Goal: Information Seeking & Learning: Understand process/instructions

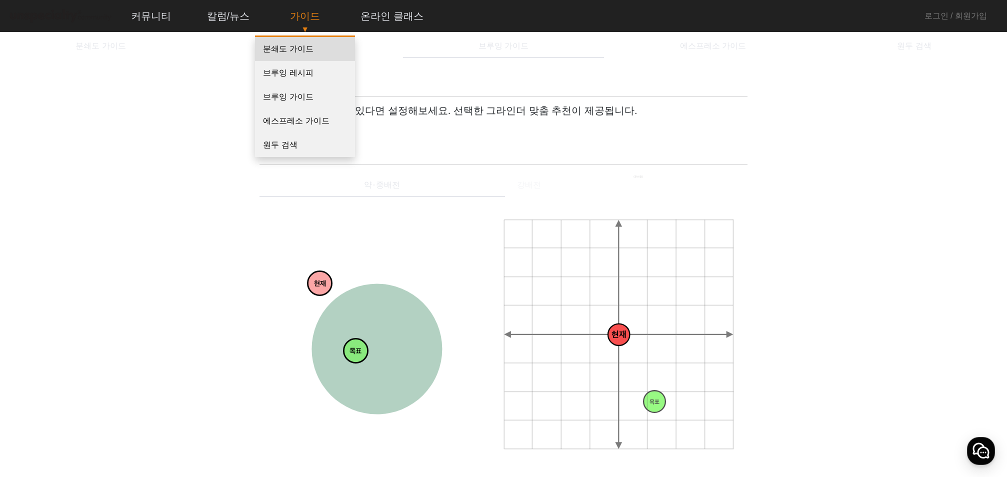
click at [289, 51] on link "분쇄도 가이드" at bounding box center [305, 49] width 100 height 24
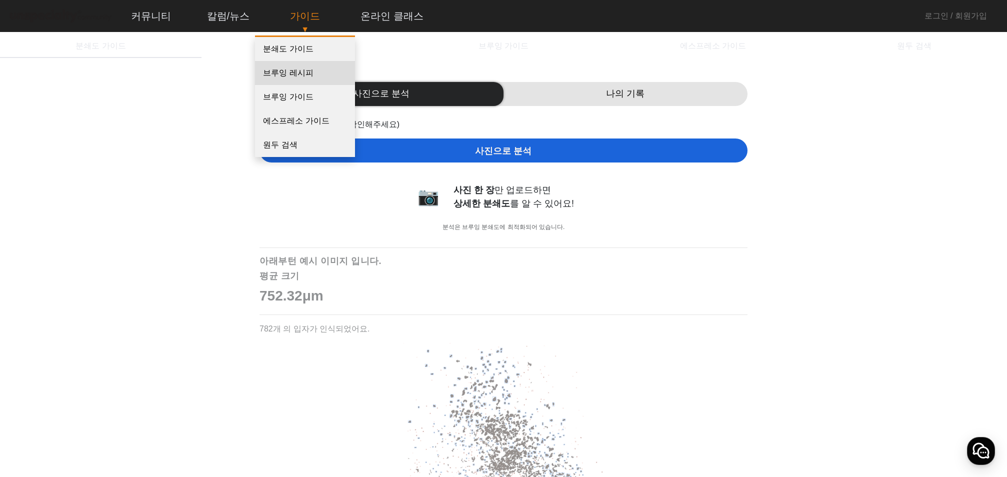
click at [290, 71] on link "브루잉 레시피" at bounding box center [305, 73] width 100 height 24
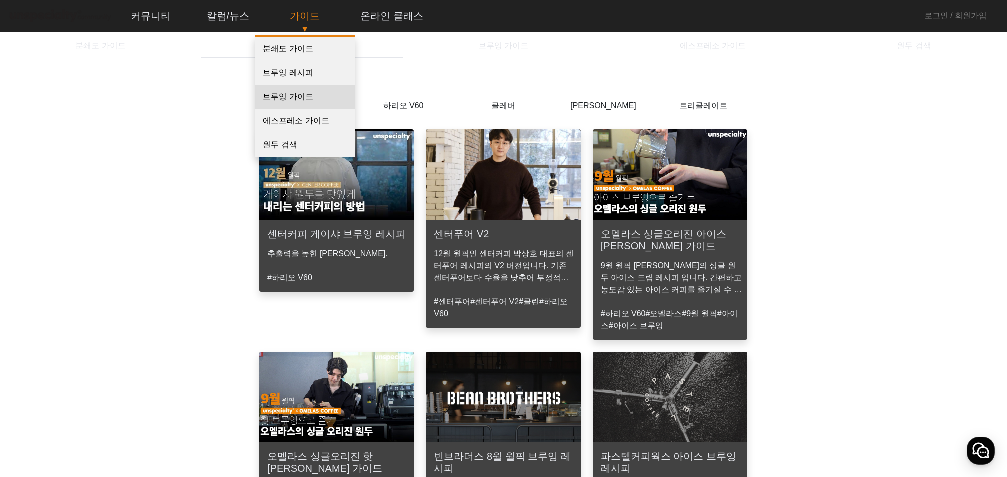
click at [296, 99] on link "브루잉 가이드" at bounding box center [305, 97] width 100 height 24
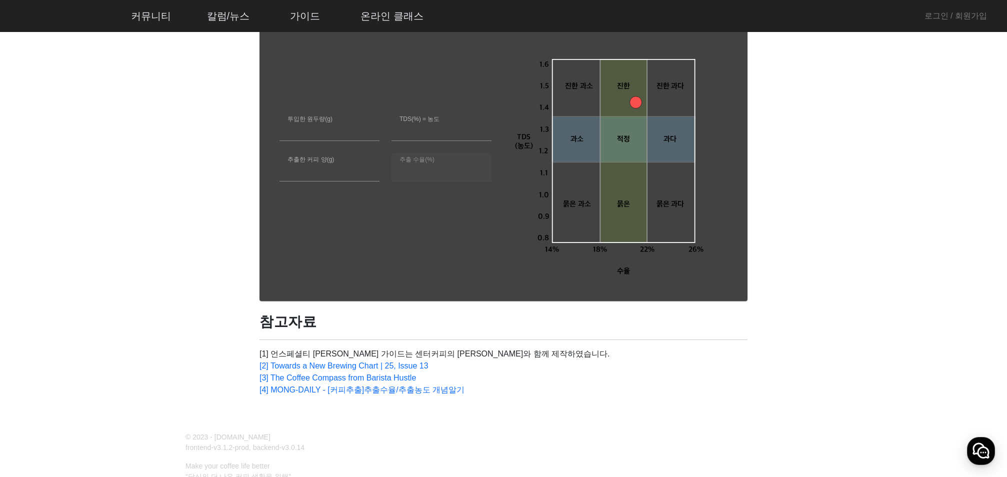
scroll to position [537, 0]
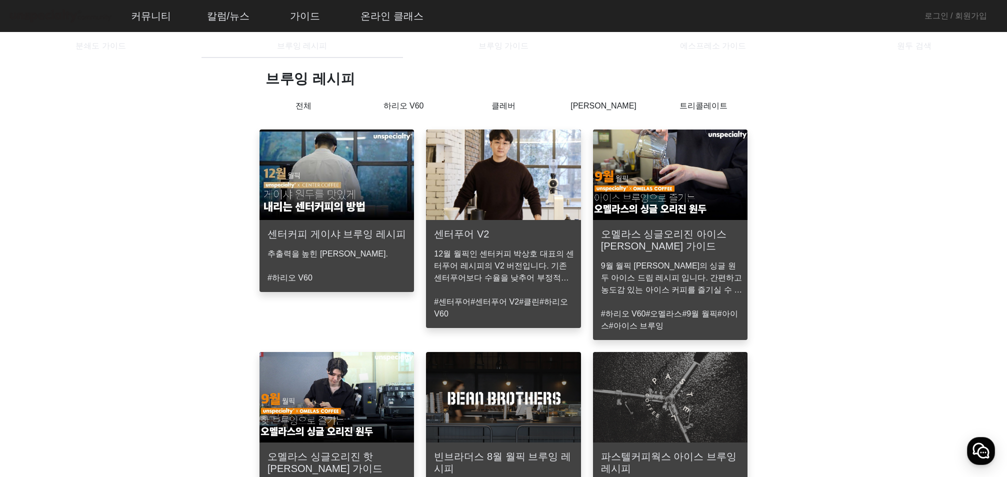
click at [509, 190] on img at bounding box center [503, 174] width 154 height 90
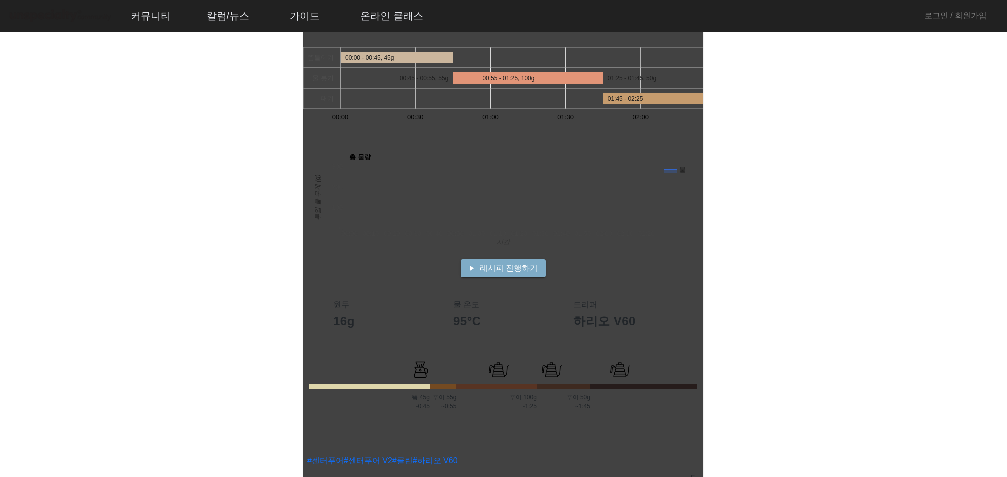
scroll to position [150, 0]
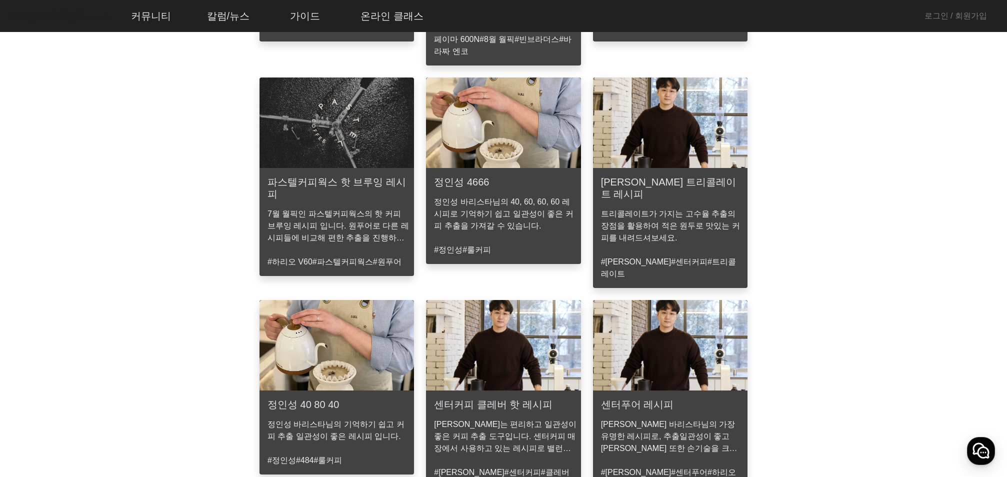
scroll to position [600, 0]
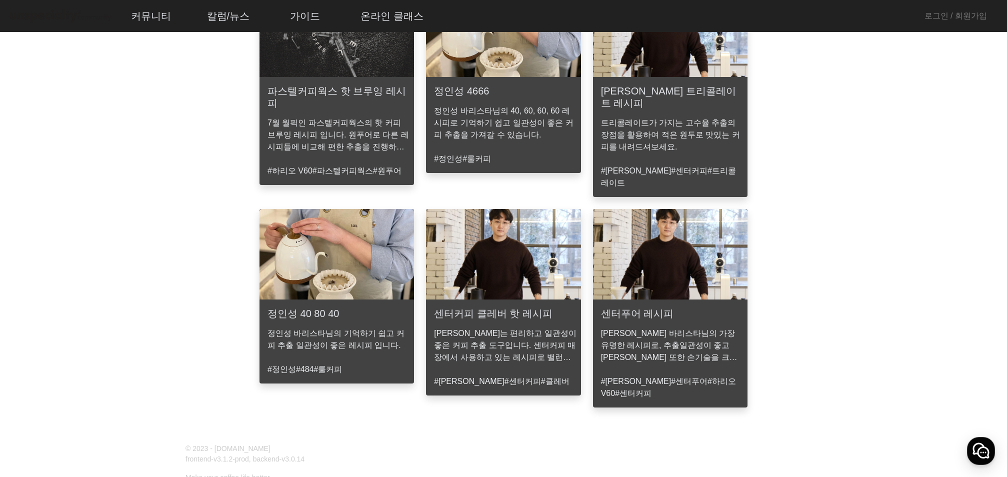
click at [331, 327] on p "정인성 바리스타님의 기억하기 쉽고 커피 추출 일관성이 좋은 레시피 입니다." at bounding box center [338, 339] width 142 height 24
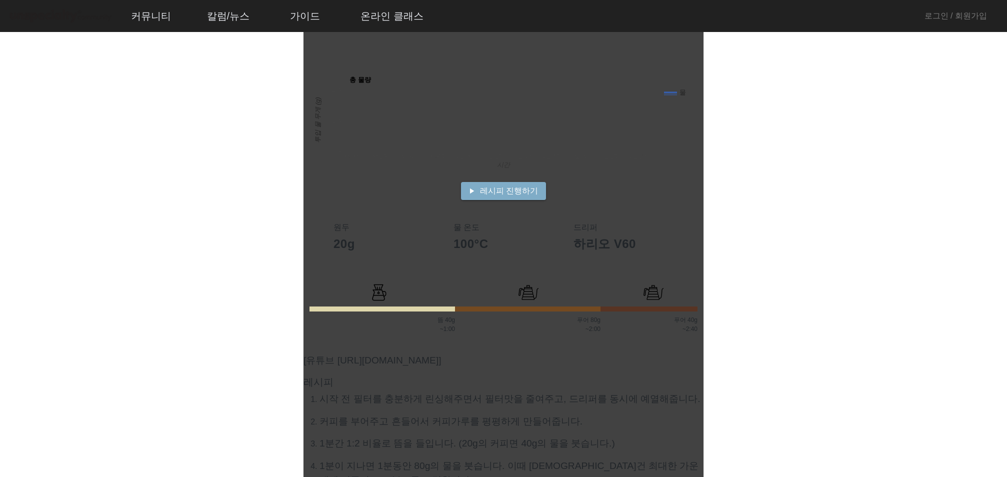
scroll to position [250, 0]
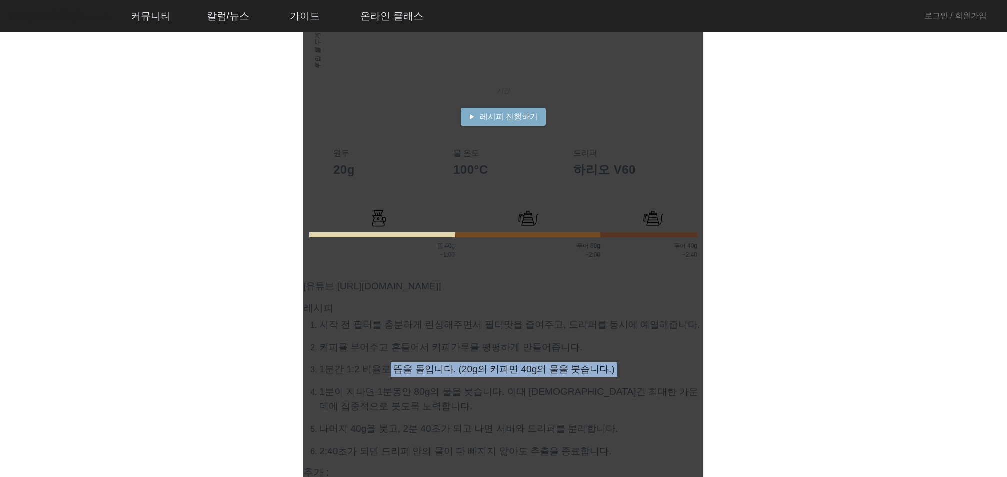
drag, startPoint x: 393, startPoint y: 368, endPoint x: 467, endPoint y: 377, distance: 74.6
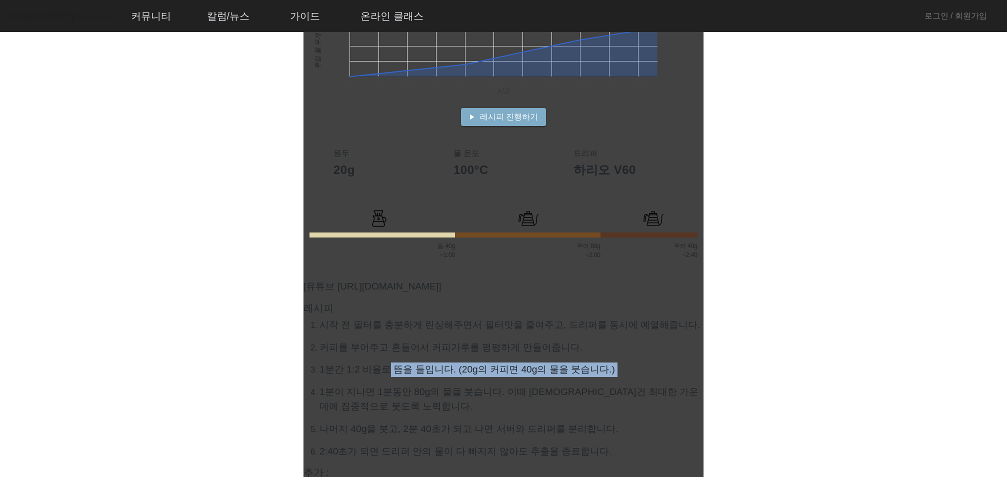
click at [466, 377] on ol "시작 전 필터를 충분하게 린싱해주면서 필터맛을 줄여주고, 드리퍼를 동시에 예열해줍니다. 커피를 부어주고 흔들어서 커피가루를 평평하게 만들어줍니…" at bounding box center [503, 388] width 400 height 141
click at [467, 377] on ol "시작 전 필터를 충분하게 린싱해주면서 필터맛을 줄여주고, 드리퍼를 동시에 예열해줍니다. 커피를 부어주고 흔들어서 커피가루를 평평하게 만들어줍니…" at bounding box center [503, 388] width 400 height 141
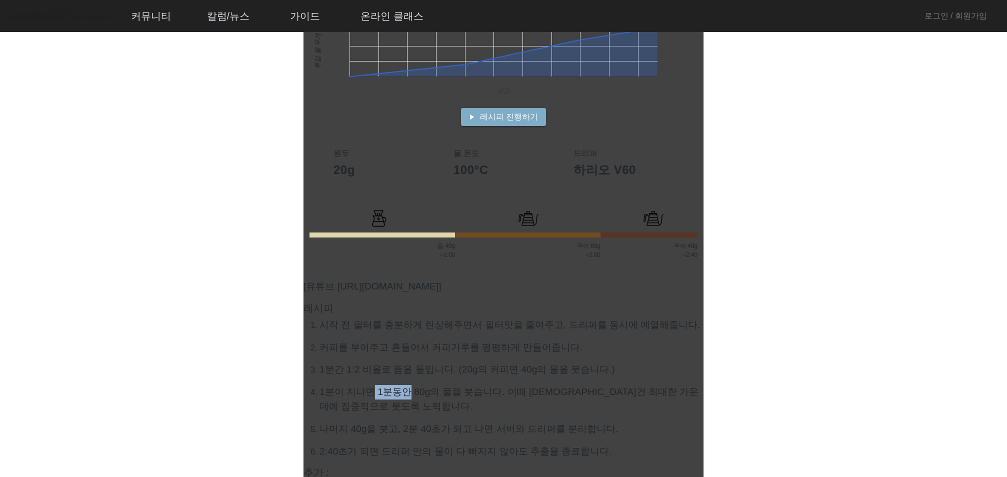
drag, startPoint x: 383, startPoint y: 389, endPoint x: 448, endPoint y: 393, distance: 64.6
click at [448, 393] on p "1분이 지나면 1분동안 80g의 물을 붓습니다. 이때 [DEMOGRAPHIC_DATA]건 최대한 가운데에 집중적으로 붓도록 노력합니다." at bounding box center [511, 399] width 384 height 29
drag, startPoint x: 469, startPoint y: 394, endPoint x: 461, endPoint y: 394, distance: 8.0
click at [469, 394] on p "1분이 지나면 1분동안 80g의 물을 붓습니다. 이때 [DEMOGRAPHIC_DATA]건 최대한 가운데에 집중적으로 붓도록 노력합니다." at bounding box center [511, 399] width 384 height 29
drag, startPoint x: 376, startPoint y: 384, endPoint x: 501, endPoint y: 393, distance: 125.3
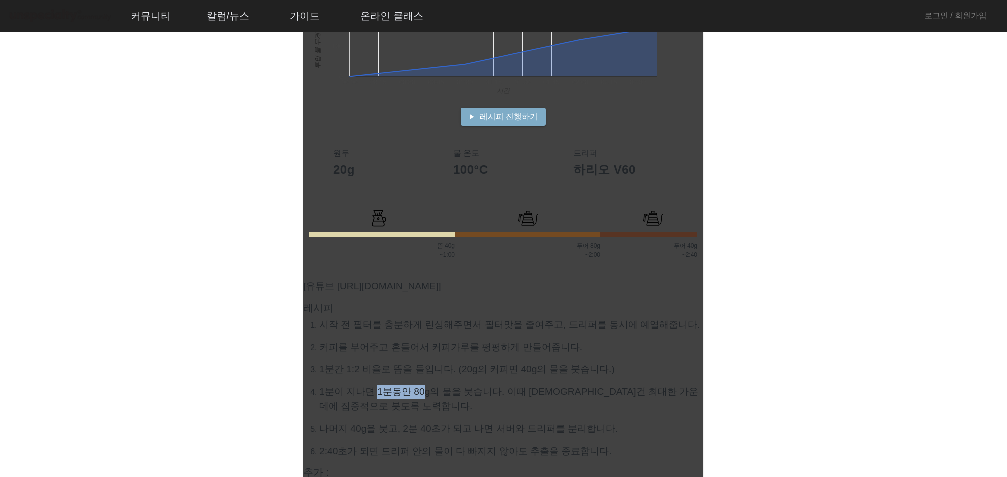
click at [464, 391] on p "1분이 지나면 1분동안 80g의 물을 붓습니다. 이때 [DEMOGRAPHIC_DATA]건 최대한 가운데에 집중적으로 붓도록 노력합니다." at bounding box center [511, 399] width 384 height 29
click at [501, 393] on p "1분이 지나면 1분동안 80g의 물을 붓습니다. 이때 [DEMOGRAPHIC_DATA]건 최대한 가운데에 집중적으로 붓도록 노력합니다." at bounding box center [511, 399] width 384 height 29
drag, startPoint x: 402, startPoint y: 389, endPoint x: 536, endPoint y: 393, distance: 134.5
click at [505, 393] on p "1분이 지나면 1분동안 80g의 물을 붓습니다. 이때 [DEMOGRAPHIC_DATA]건 최대한 가운데에 집중적으로 붓도록 노력합니다." at bounding box center [511, 399] width 384 height 29
click at [536, 393] on p "1분이 지나면 1분동안 80g의 물을 붓습니다. 이때 [DEMOGRAPHIC_DATA]건 최대한 가운데에 집중적으로 붓도록 노력합니다." at bounding box center [511, 399] width 384 height 29
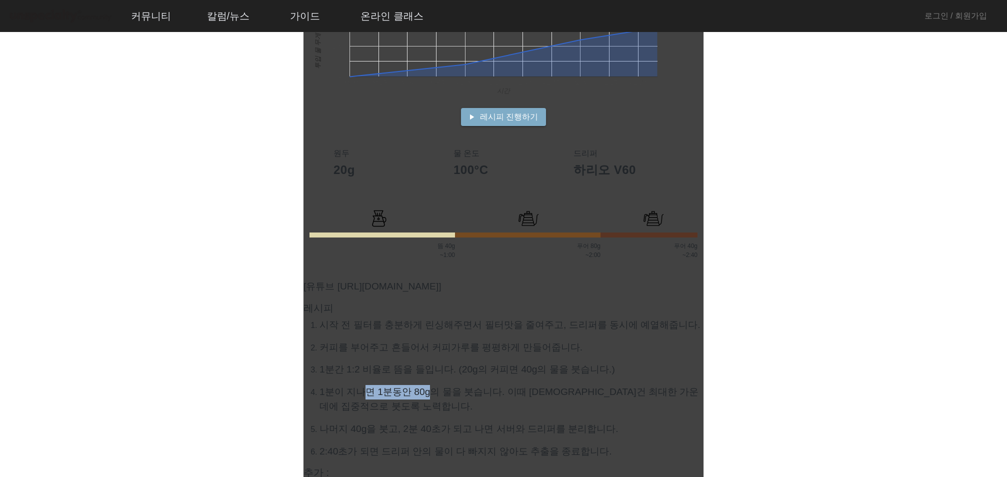
drag, startPoint x: 427, startPoint y: 392, endPoint x: 501, endPoint y: 393, distance: 74.5
click at [469, 394] on p "1분이 지나면 1분동안 80g의 물을 붓습니다. 이때 [DEMOGRAPHIC_DATA]건 최대한 가운데에 집중적으로 붓도록 노력합니다." at bounding box center [511, 399] width 384 height 29
click at [502, 393] on p "1분이 지나면 1분동안 80g의 물을 붓습니다. 이때 [DEMOGRAPHIC_DATA]건 최대한 가운데에 집중적으로 붓도록 노력합니다." at bounding box center [511, 399] width 384 height 29
drag, startPoint x: 401, startPoint y: 390, endPoint x: 545, endPoint y: 391, distance: 143.5
click at [519, 390] on p "1분이 지나면 1분동안 80g의 물을 붓습니다. 이때 [DEMOGRAPHIC_DATA]건 최대한 가운데에 집중적으로 붓도록 노력합니다." at bounding box center [511, 399] width 384 height 29
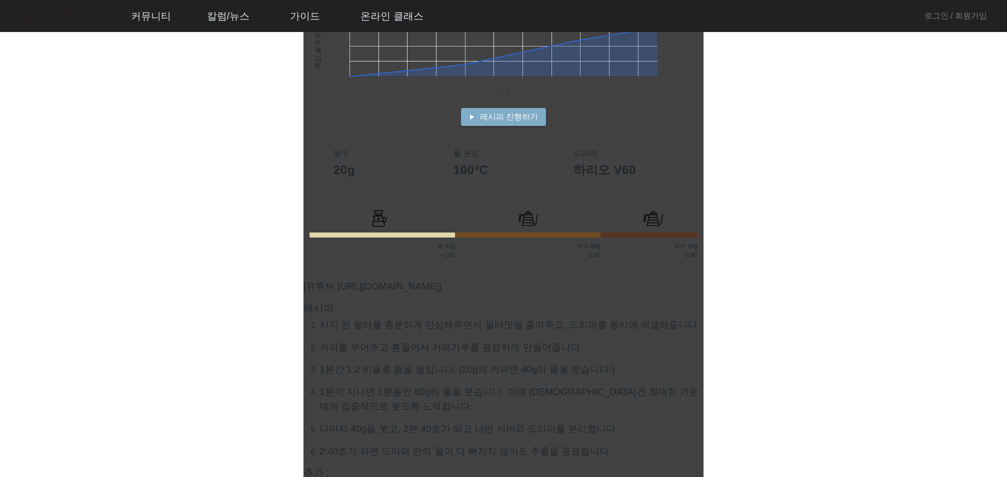
click at [545, 391] on p "1분이 지나면 1분동안 80g의 물을 붓습니다. 이때 [DEMOGRAPHIC_DATA]건 최대한 가운데에 집중적으로 붓도록 노력합니다." at bounding box center [511, 399] width 384 height 29
drag, startPoint x: 405, startPoint y: 390, endPoint x: 349, endPoint y: 389, distance: 56.0
click at [349, 389] on p "1분이 지나면 1분동안 80g의 물을 붓습니다. 이때 [DEMOGRAPHIC_DATA]건 최대한 가운데에 집중적으로 붓도록 노력합니다." at bounding box center [511, 399] width 384 height 29
click at [356, 392] on p "1분이 지나면 1분동안 80g의 물을 붓습니다. 이때 [DEMOGRAPHIC_DATA]건 최대한 가운데에 집중적으로 붓도록 노력합니다." at bounding box center [511, 399] width 384 height 29
drag, startPoint x: 373, startPoint y: 393, endPoint x: 489, endPoint y: 395, distance: 116.5
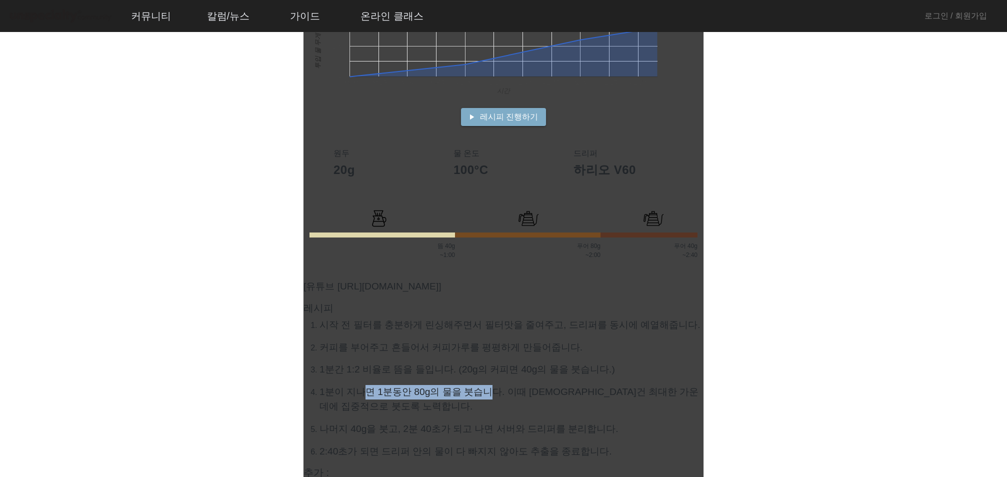
click at [489, 395] on p "1분이 지나면 1분동안 80g의 물을 붓습니다. 이때 [DEMOGRAPHIC_DATA]건 최대한 가운데에 집중적으로 붓도록 노력합니다." at bounding box center [511, 399] width 384 height 29
click at [531, 392] on p "1분이 지나면 1분동안 80g의 물을 붓습니다. 이때 [DEMOGRAPHIC_DATA]건 최대한 가운데에 집중적으로 붓도록 노력합니다." at bounding box center [511, 399] width 384 height 29
drag, startPoint x: 357, startPoint y: 394, endPoint x: 483, endPoint y: 399, distance: 126.6
click at [476, 399] on p "1분이 지나면 1분동안 80g의 물을 붓습니다. 이때 [DEMOGRAPHIC_DATA]건 최대한 가운데에 집중적으로 붓도록 노력합니다." at bounding box center [511, 399] width 384 height 29
click at [489, 397] on p "1분이 지나면 1분동안 80g의 물을 붓습니다. 이때 [DEMOGRAPHIC_DATA]건 최대한 가운데에 집중적으로 붓도록 노력합니다." at bounding box center [511, 399] width 384 height 29
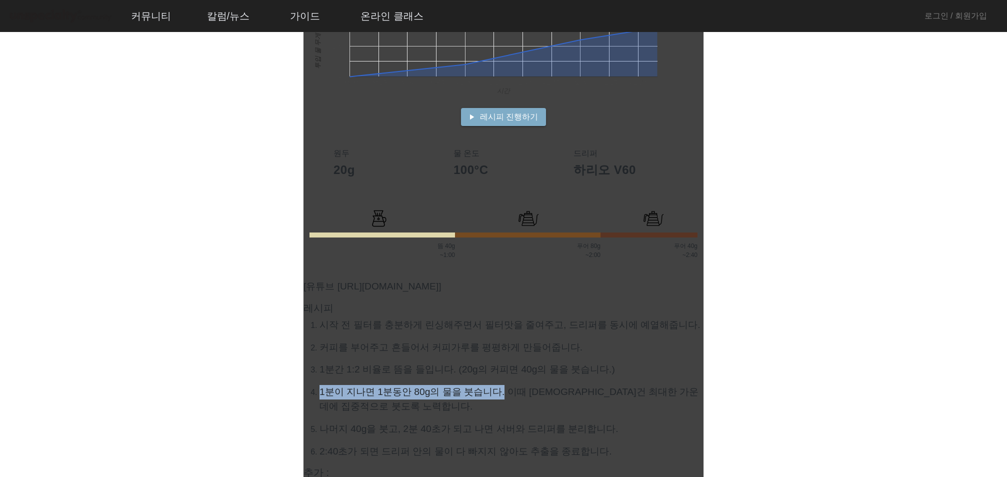
drag, startPoint x: 432, startPoint y: 386, endPoint x: 565, endPoint y: 393, distance: 133.2
click at [563, 393] on ol "시작 전 필터를 충분하게 린싱해주면서 필터맛을 줄여주고, 드리퍼를 동시에 예열해줍니다. 커피를 부어주고 흔들어서 커피가루를 평평하게 만들어줍니…" at bounding box center [503, 388] width 400 height 141
click at [565, 393] on p "1분이 지나면 1분동안 80g의 물을 붓습니다. 이때 [DEMOGRAPHIC_DATA]건 최대한 가운데에 집중적으로 붓도록 노력합니다." at bounding box center [511, 399] width 384 height 29
drag, startPoint x: 503, startPoint y: 390, endPoint x: 416, endPoint y: 389, distance: 86.5
click at [416, 389] on p "1분이 지나면 1분동안 80g의 물을 붓습니다. 이때 [DEMOGRAPHIC_DATA]건 최대한 가운데에 집중적으로 붓도록 노력합니다." at bounding box center [511, 399] width 384 height 29
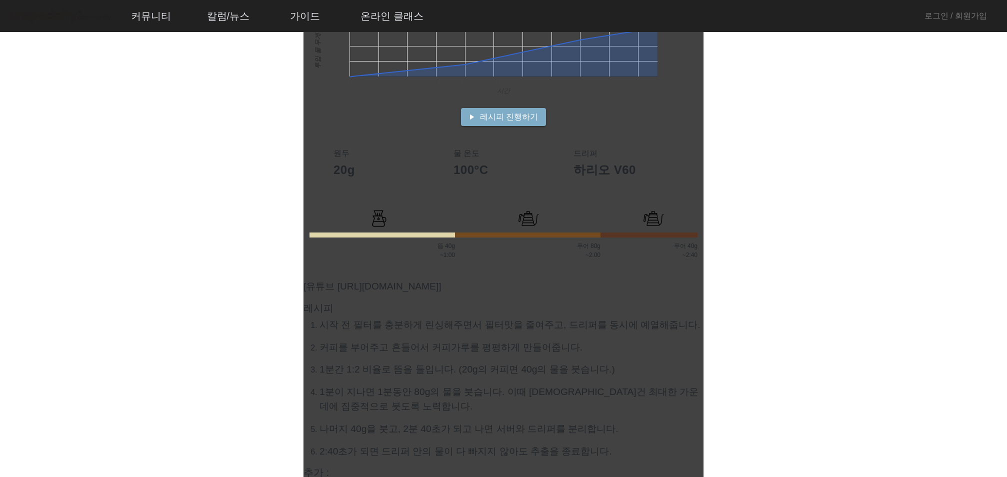
click at [373, 392] on p "1분이 지나면 1분동안 80g의 물을 붓습니다. 이때 [DEMOGRAPHIC_DATA]건 최대한 가운데에 집중적으로 붓도록 노력합니다." at bounding box center [511, 399] width 384 height 29
drag, startPoint x: 348, startPoint y: 388, endPoint x: 540, endPoint y: 393, distance: 191.5
click at [532, 394] on p "1분이 지나면 1분동안 80g의 물을 붓습니다. 이때 [DEMOGRAPHIC_DATA]건 최대한 가운데에 집중적으로 붓도록 노력합니다." at bounding box center [511, 399] width 384 height 29
click at [549, 393] on p "1분이 지나면 1분동안 80g의 물을 붓습니다. 이때 [DEMOGRAPHIC_DATA]건 최대한 가운데에 집중적으로 붓도록 노력합니다." at bounding box center [511, 399] width 384 height 29
drag, startPoint x: 492, startPoint y: 395, endPoint x: 546, endPoint y: 394, distance: 53.5
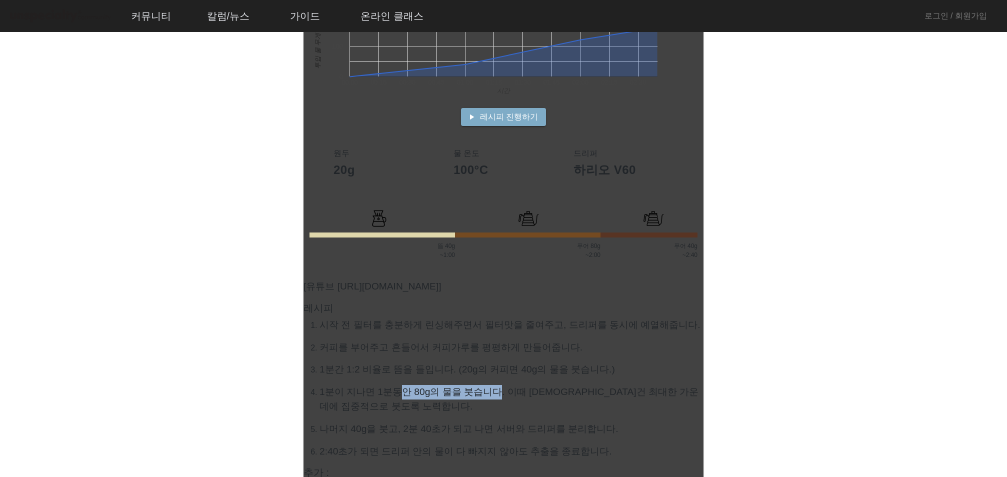
click at [518, 395] on p "1분이 지나면 1분동안 80g의 물을 붓습니다. 이때 [DEMOGRAPHIC_DATA]건 최대한 가운데에 집중적으로 붓도록 노력합니다." at bounding box center [511, 399] width 384 height 29
click at [551, 393] on p "1분이 지나면 1분동안 80g의 물을 붓습니다. 이때 [DEMOGRAPHIC_DATA]건 최대한 가운데에 집중적으로 붓도록 노력합니다." at bounding box center [511, 399] width 384 height 29
click at [363, 387] on p "1분이 지나면 1분동안 80g의 물을 붓습니다. 이때 [DEMOGRAPHIC_DATA]건 최대한 가운데에 집중적으로 붓도록 노력합니다." at bounding box center [511, 399] width 384 height 29
click at [353, 395] on p "1분이 지나면 1분동안 80g의 물을 붓습니다. 이때 [DEMOGRAPHIC_DATA]건 최대한 가운데에 집중적으로 붓도록 노력합니다." at bounding box center [511, 399] width 384 height 29
drag, startPoint x: 385, startPoint y: 389, endPoint x: 533, endPoint y: 394, distance: 148.1
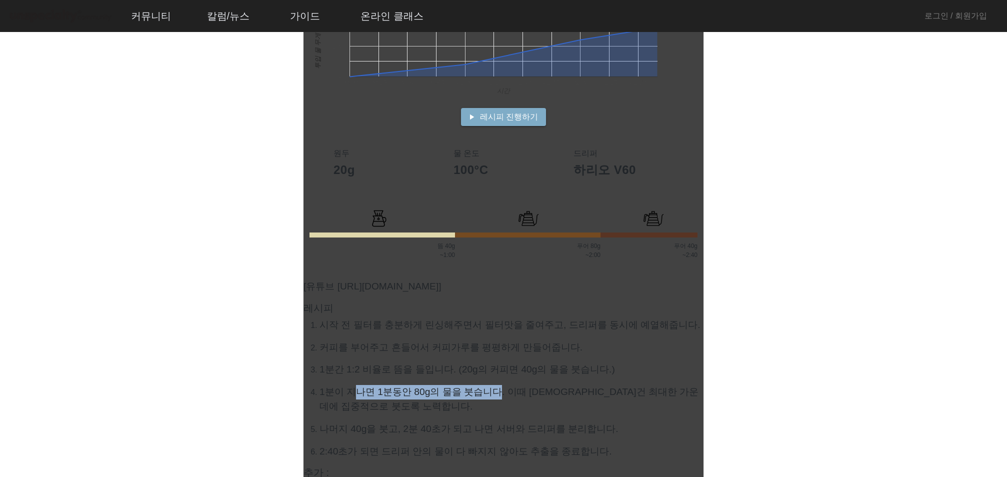
click at [502, 393] on p "1분이 지나면 1분동안 80g의 물을 붓습니다. 이때 [DEMOGRAPHIC_DATA]건 최대한 가운데에 집중적으로 붓도록 노력합니다." at bounding box center [511, 399] width 384 height 29
click at [560, 390] on p "1분이 지나면 1분동안 80g의 물을 붓습니다. 이때 [DEMOGRAPHIC_DATA]건 최대한 가운데에 집중적으로 붓도록 노력합니다." at bounding box center [511, 399] width 384 height 29
drag, startPoint x: 456, startPoint y: 391, endPoint x: 547, endPoint y: 393, distance: 90.5
click at [547, 393] on p "1분이 지나면 1분동안 80g의 물을 붓습니다. 이때 [DEMOGRAPHIC_DATA]건 최대한 가운데에 집중적으로 붓도록 노력합니다." at bounding box center [511, 399] width 384 height 29
click at [578, 393] on p "1분이 지나면 1분동안 80g의 물을 붓습니다. 이때 [DEMOGRAPHIC_DATA]건 최대한 가운데에 집중적으로 붓도록 노력합니다." at bounding box center [511, 399] width 384 height 29
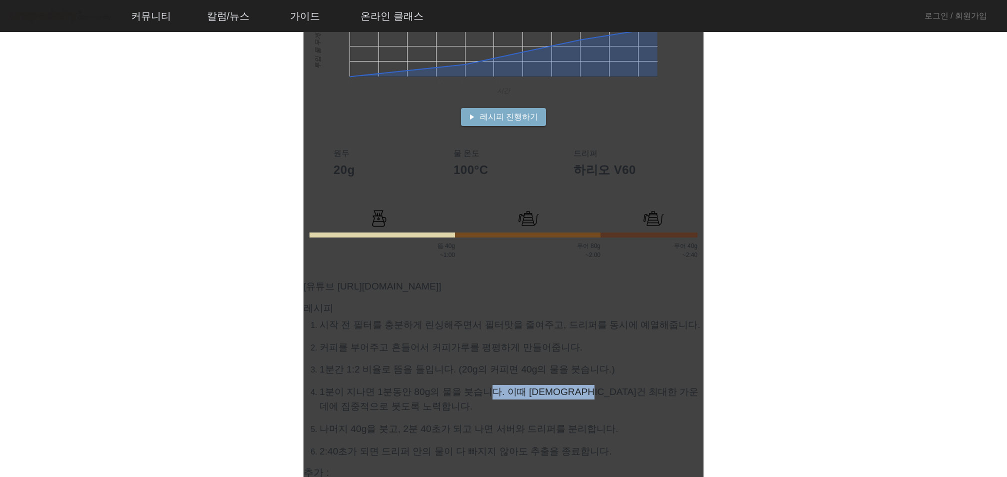
drag, startPoint x: 589, startPoint y: 393, endPoint x: 479, endPoint y: 390, distance: 110.0
click at [479, 390] on p "1분이 지나면 1분동안 80g의 물을 붓습니다. 이때 [DEMOGRAPHIC_DATA]건 최대한 가운데에 집중적으로 붓도록 노력합니다." at bounding box center [511, 399] width 384 height 29
drag, startPoint x: 433, startPoint y: 392, endPoint x: 481, endPoint y: 393, distance: 47.5
click at [449, 393] on p "1분이 지나면 1분동안 80g의 물을 붓습니다. 이때 [DEMOGRAPHIC_DATA]건 최대한 가운데에 집중적으로 붓도록 노력합니다." at bounding box center [511, 399] width 384 height 29
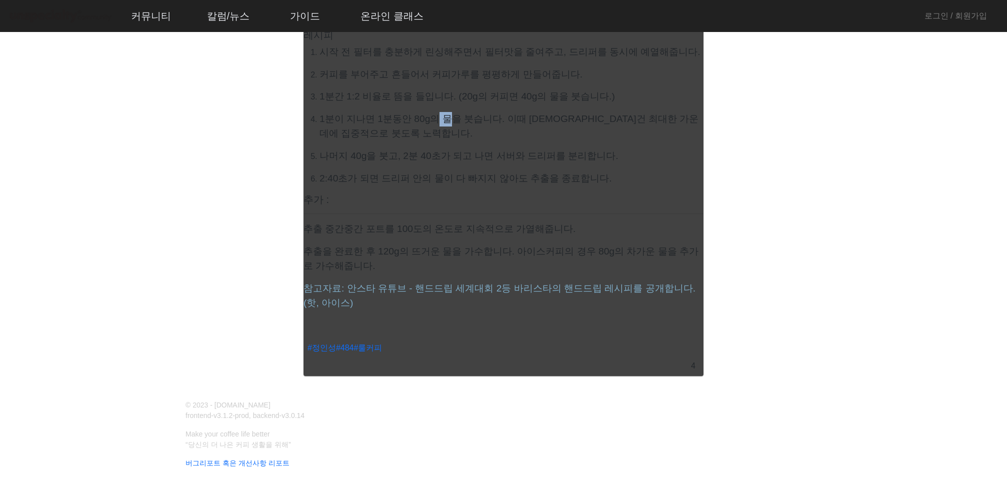
scroll to position [562, 0]
